Goal: Check status: Check status

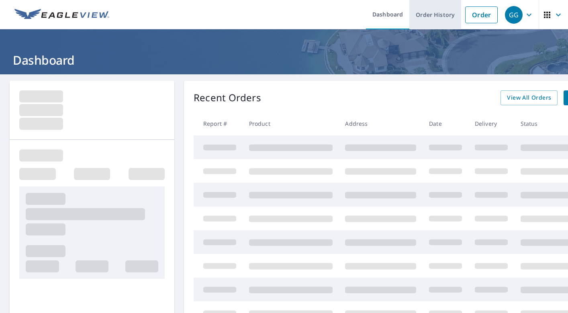
click at [436, 18] on link "Order History" at bounding box center [435, 14] width 52 height 29
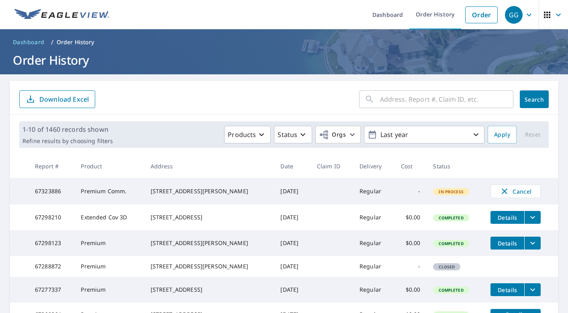
click at [395, 97] on input "text" at bounding box center [446, 99] width 133 height 22
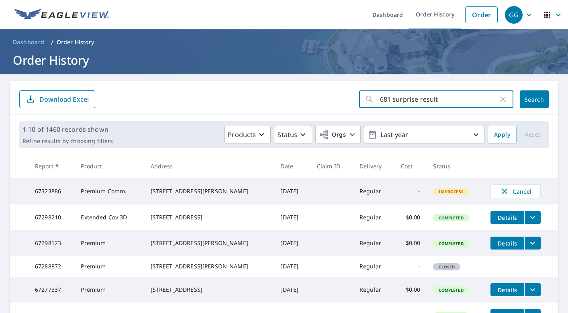
type input "681 surprise result"
click at [534, 99] on button "Search" at bounding box center [534, 99] width 29 height 18
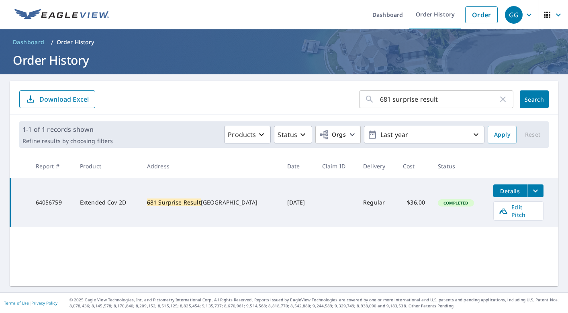
click at [533, 188] on icon "filesDropdownBtn-64056759" at bounding box center [536, 191] width 10 height 10
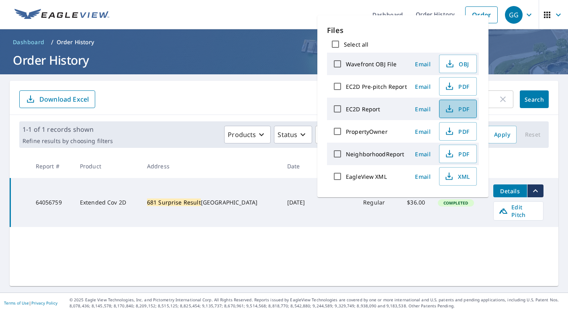
click at [451, 111] on icon "button" at bounding box center [450, 109] width 10 height 10
click at [509, 0] on html "GG GG Dashboard Order History Order GG Dashboard / Order History Order History …" at bounding box center [284, 156] width 568 height 313
